Goal: Find contact information: Find contact information

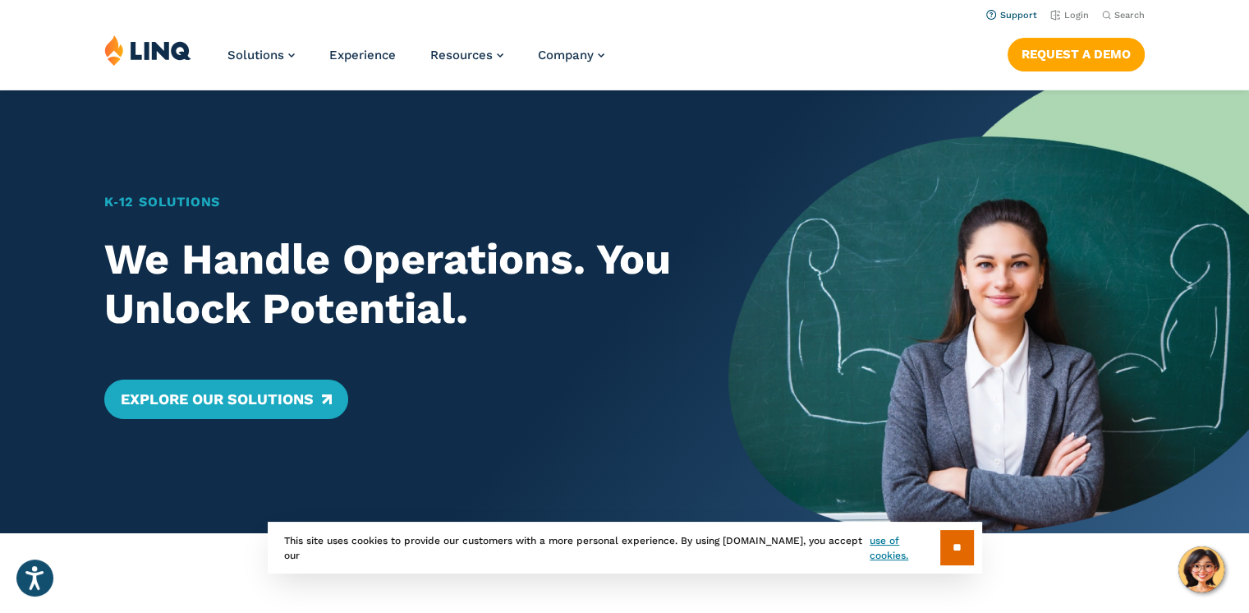
click at [1017, 16] on link "Support" at bounding box center [1011, 15] width 51 height 11
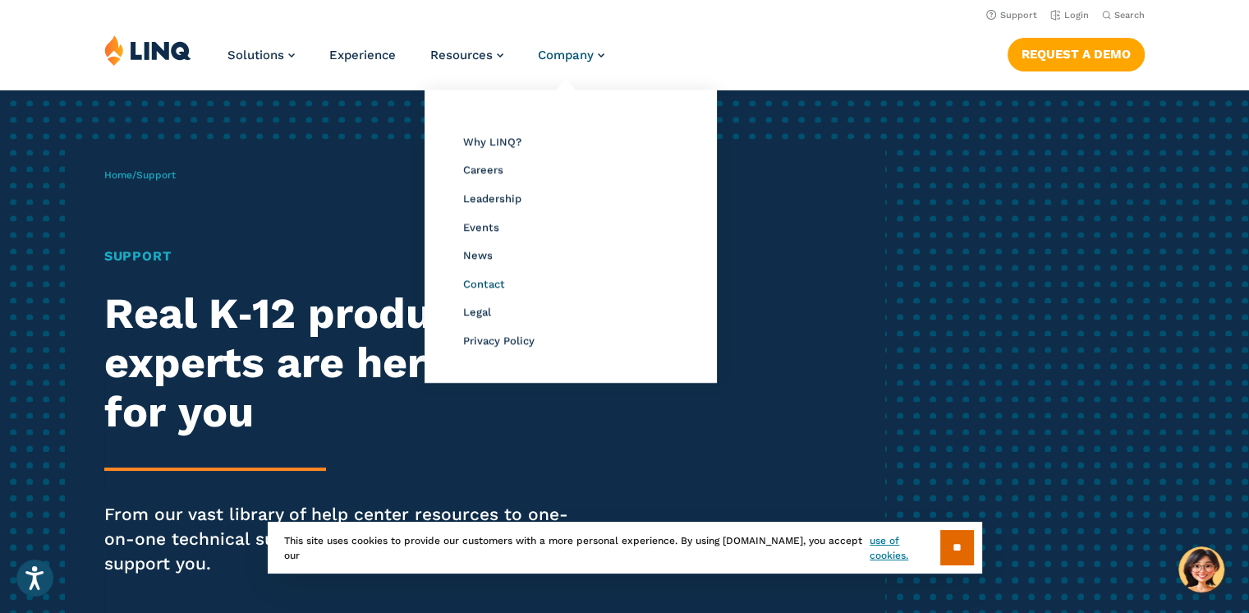
click at [480, 287] on span "Contact" at bounding box center [484, 284] width 42 height 12
